Goal: Ask a question

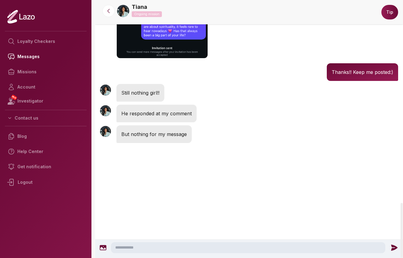
scroll to position [994, 0]
click at [128, 250] on textarea at bounding box center [248, 248] width 274 height 11
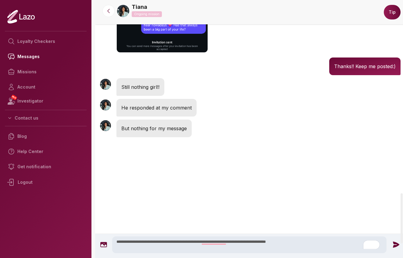
type textarea "**********"
click at [395, 246] on icon at bounding box center [396, 245] width 6 height 6
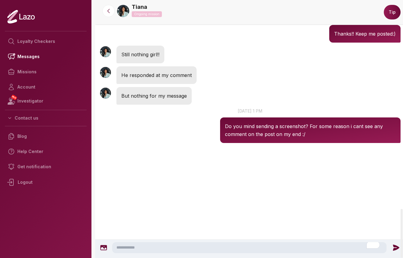
scroll to position [1105, 0]
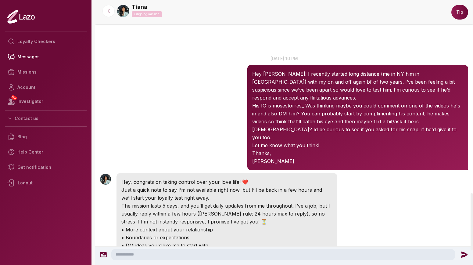
scroll to position [951, 0]
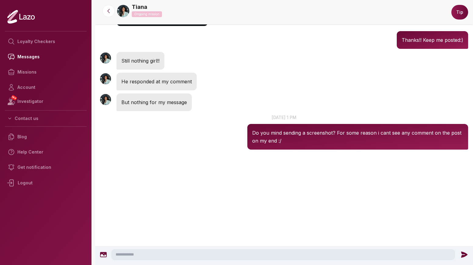
scroll to position [1052, 0]
